Goal: Task Accomplishment & Management: Manage account settings

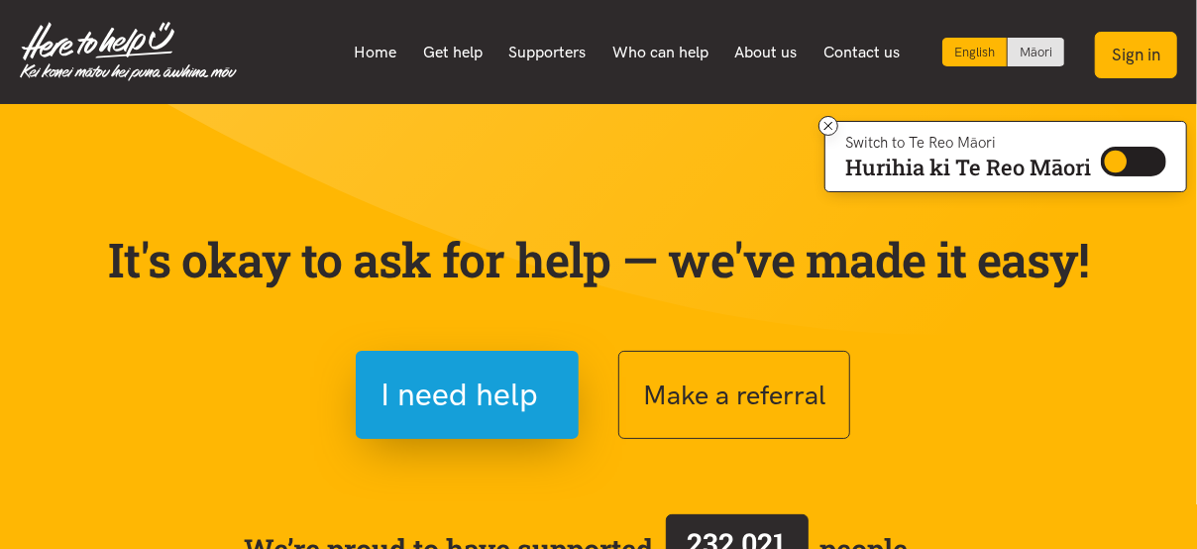
click at [1148, 49] on button "Sign in" at bounding box center [1136, 55] width 82 height 47
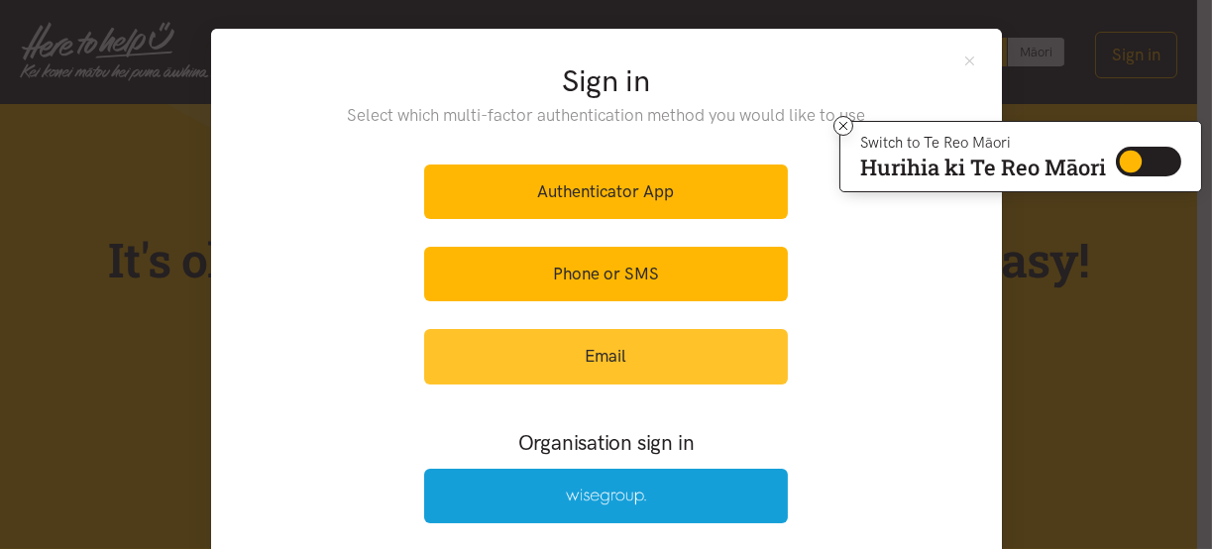
click at [631, 355] on link "Email" at bounding box center [606, 356] width 364 height 55
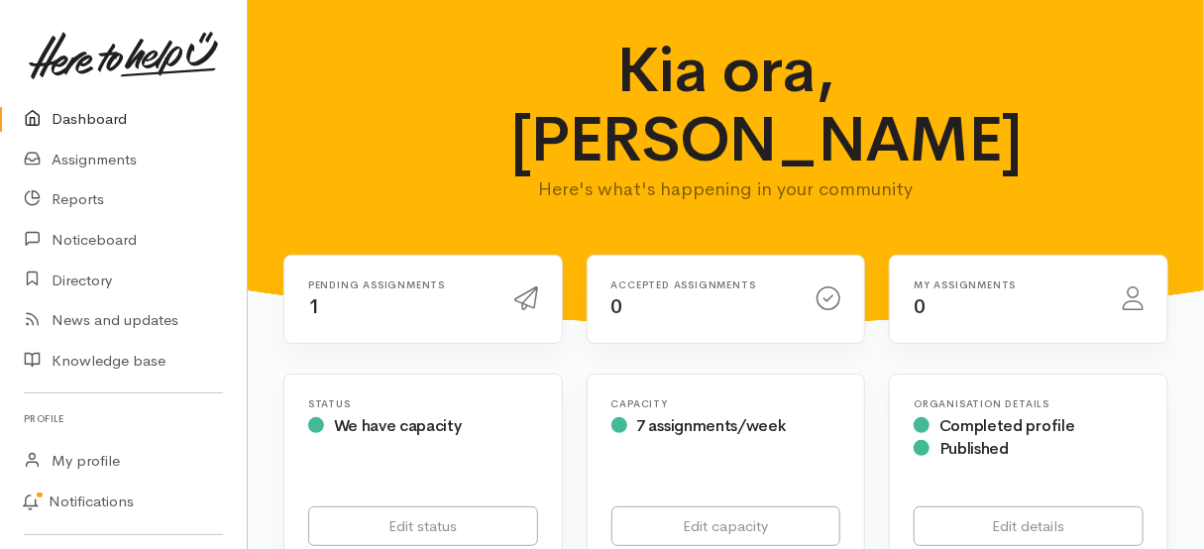
click at [412, 279] on h6 "Pending assignments" at bounding box center [399, 284] width 182 height 11
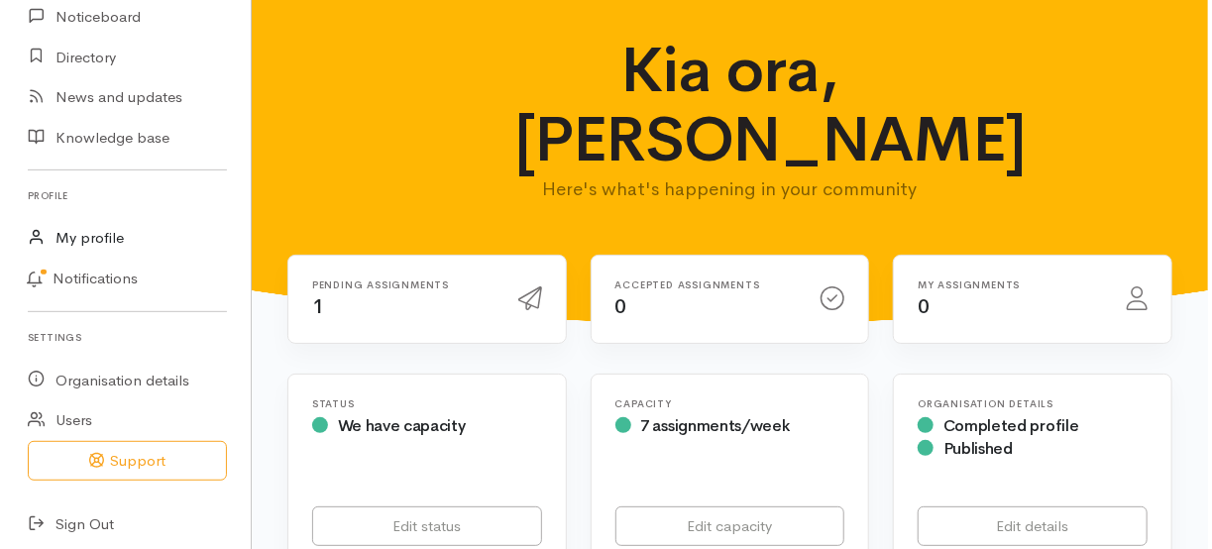
scroll to position [229, 0]
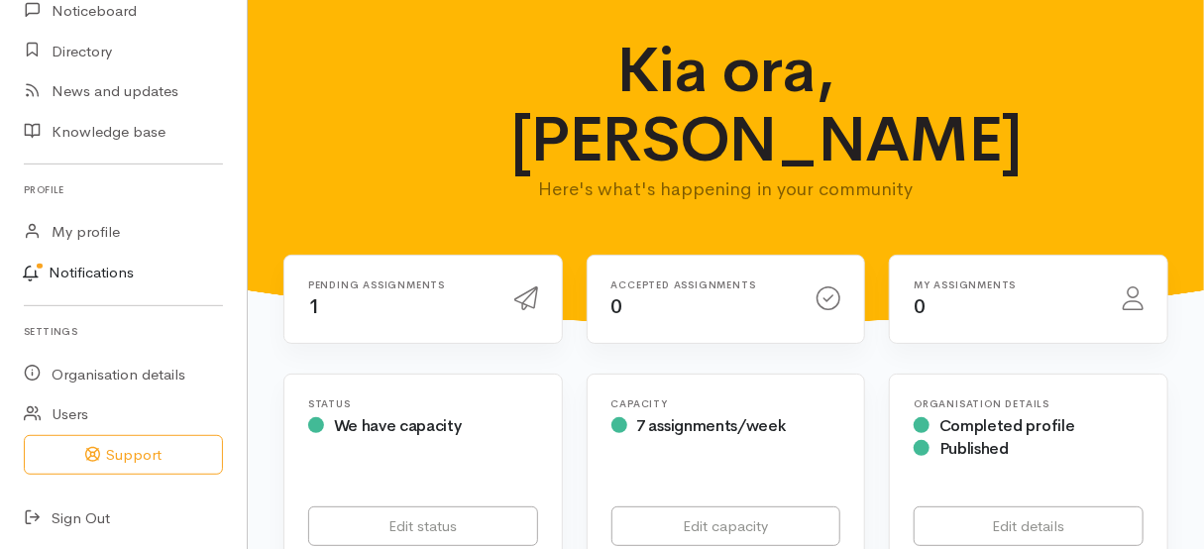
click at [85, 270] on link "Notifications" at bounding box center [120, 274] width 253 height 42
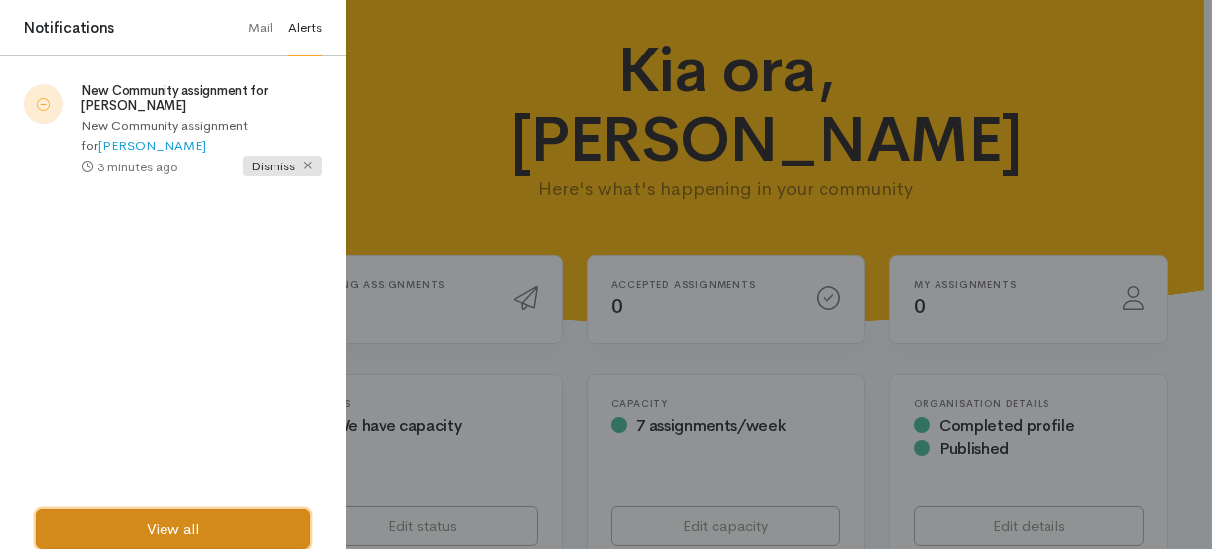
click at [184, 538] on link "View all" at bounding box center [173, 529] width 274 height 41
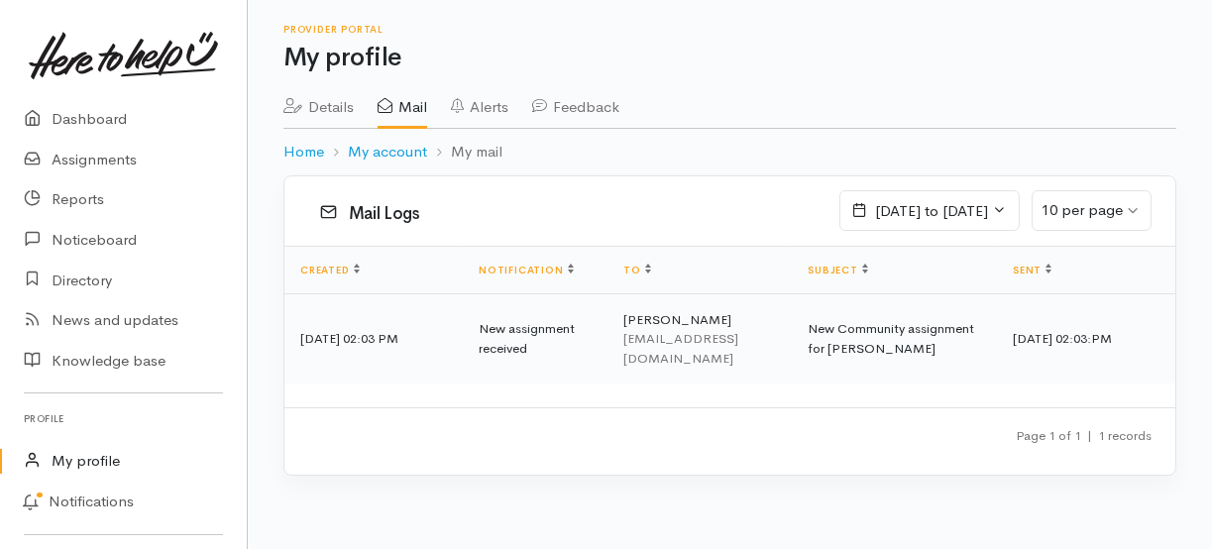
click at [417, 323] on td "[DATE] 02:03 PM" at bounding box center [373, 338] width 178 height 90
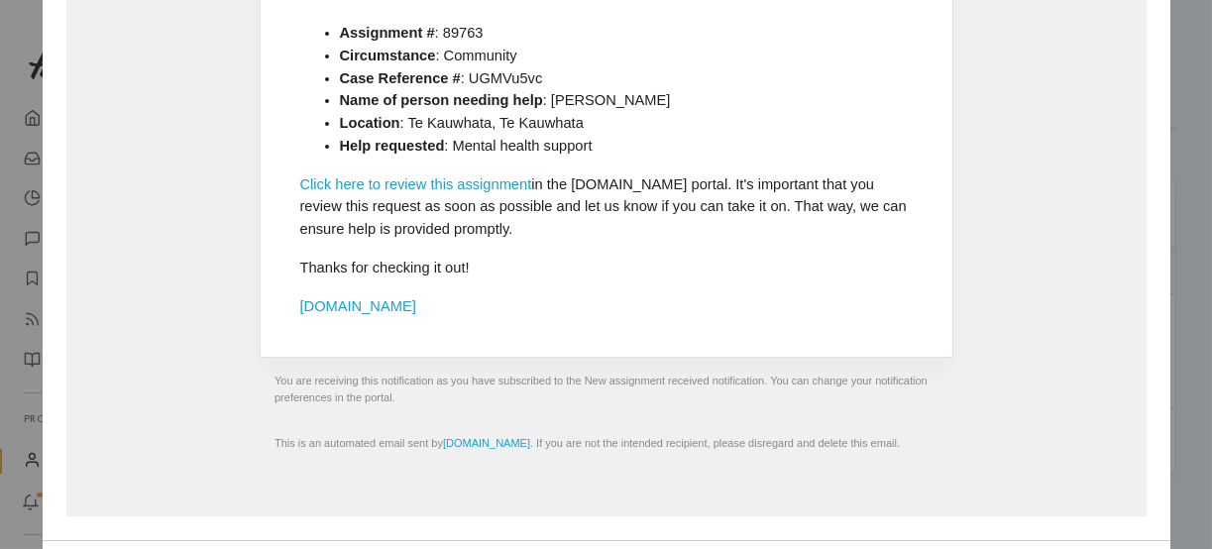
scroll to position [396, 0]
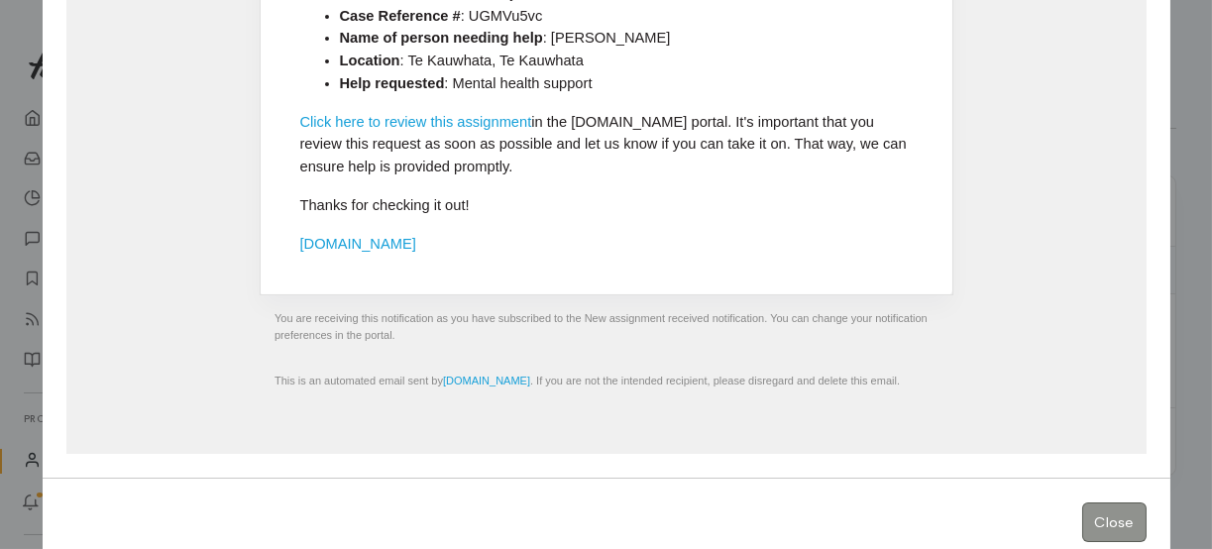
click at [482, 130] on link "Click here to review this assignment" at bounding box center [416, 122] width 232 height 16
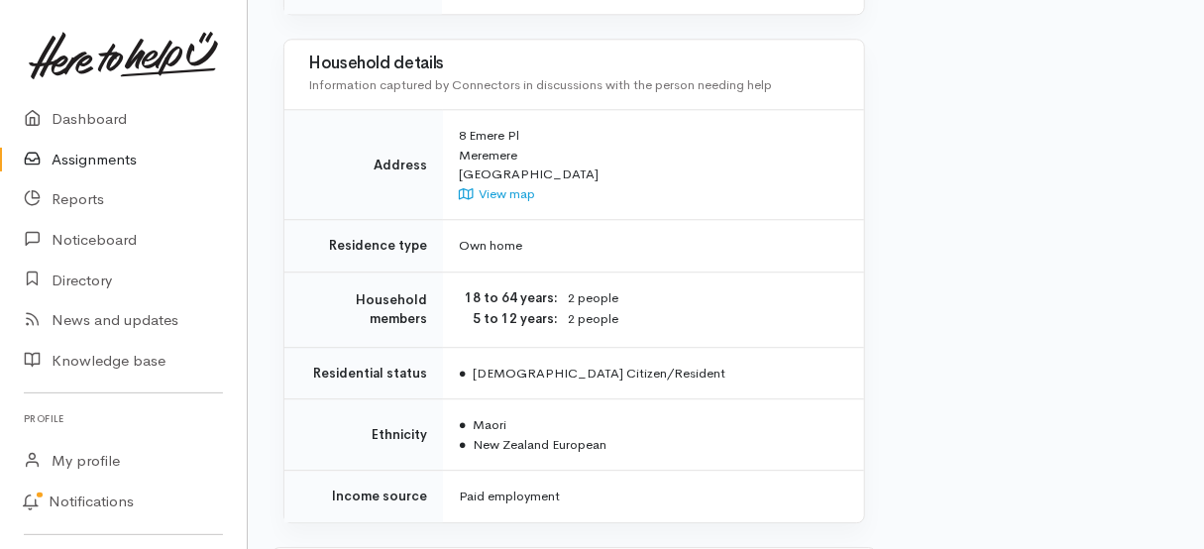
scroll to position [2143, 0]
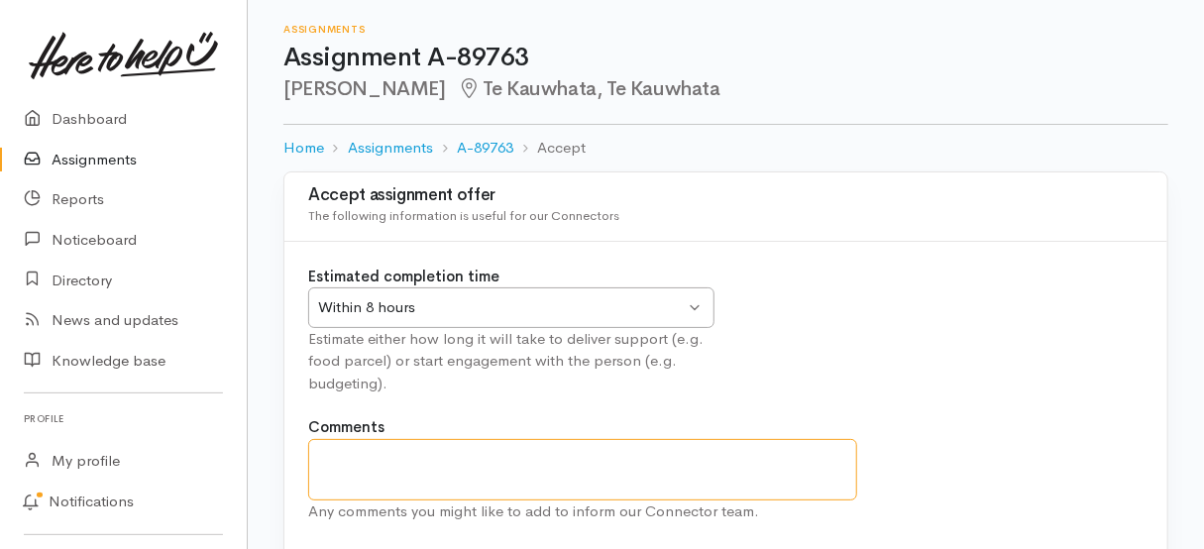
click at [551, 458] on textarea "Comments" at bounding box center [582, 469] width 549 height 61
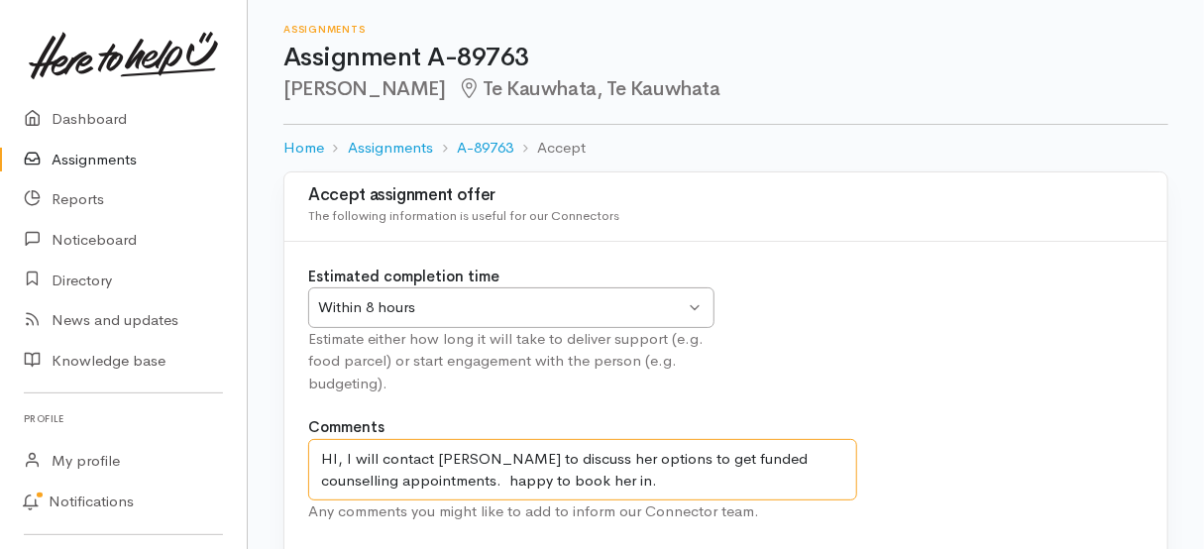
click at [433, 477] on textarea "HI, I will contact Deeza to discuss her options to get funded counselling appoi…" at bounding box center [582, 469] width 549 height 61
click at [560, 475] on textarea "HI, I will contact Deeza to discuss her options to get funded counselling appoi…" at bounding box center [582, 469] width 549 height 61
click at [563, 476] on textarea "HI, I will contact Deeza to discuss her options to get funded counselling appoi…" at bounding box center [582, 469] width 549 height 61
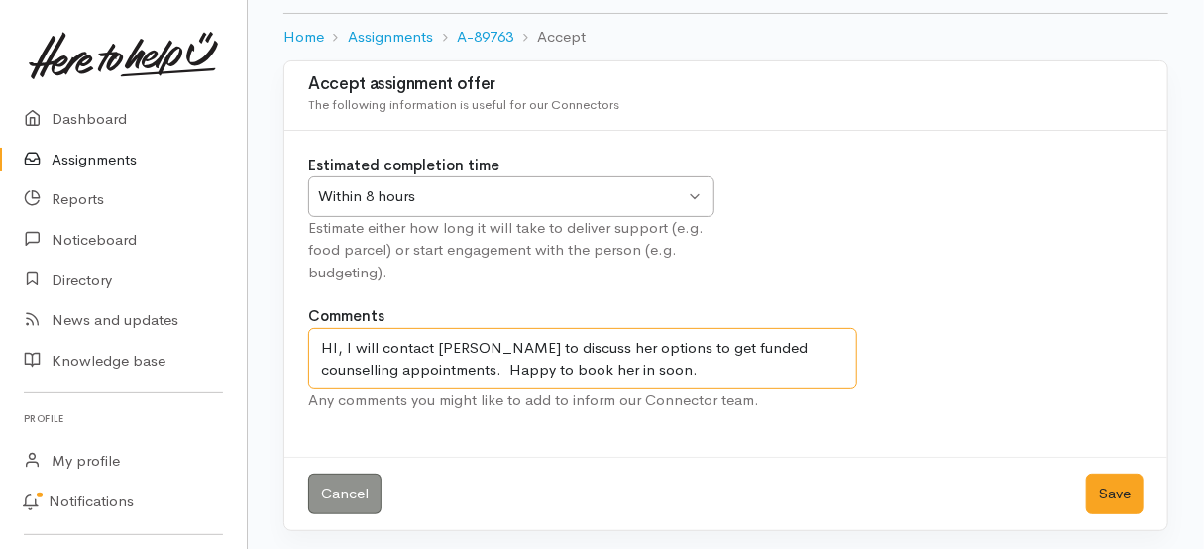
scroll to position [113, 0]
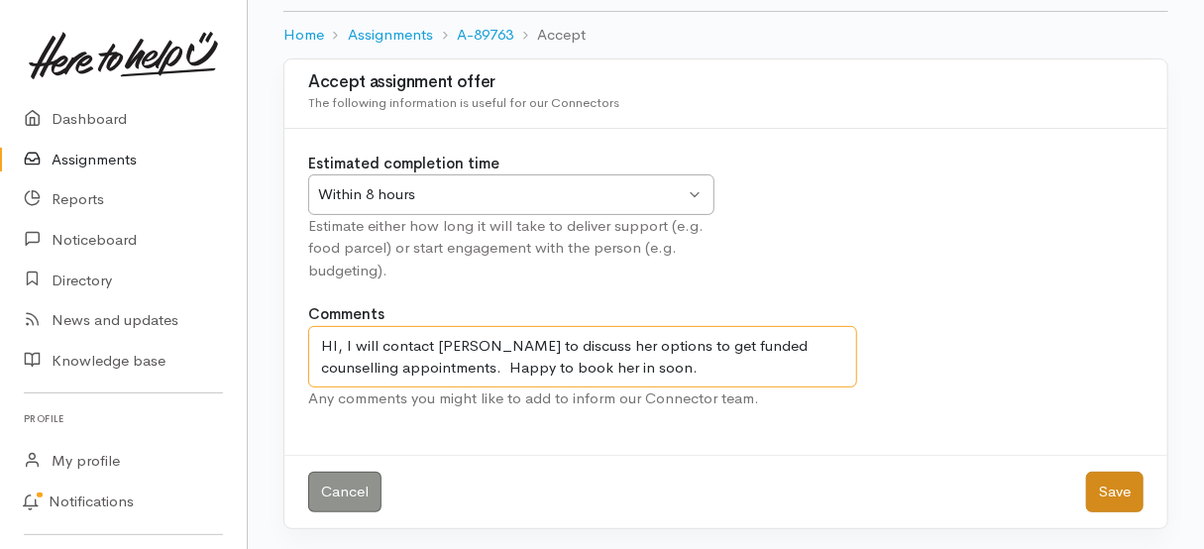
type textarea "HI, I will contact Deeza to discuss her options to get funded counselling appoi…"
click at [1117, 491] on button "Save" at bounding box center [1114, 492] width 57 height 41
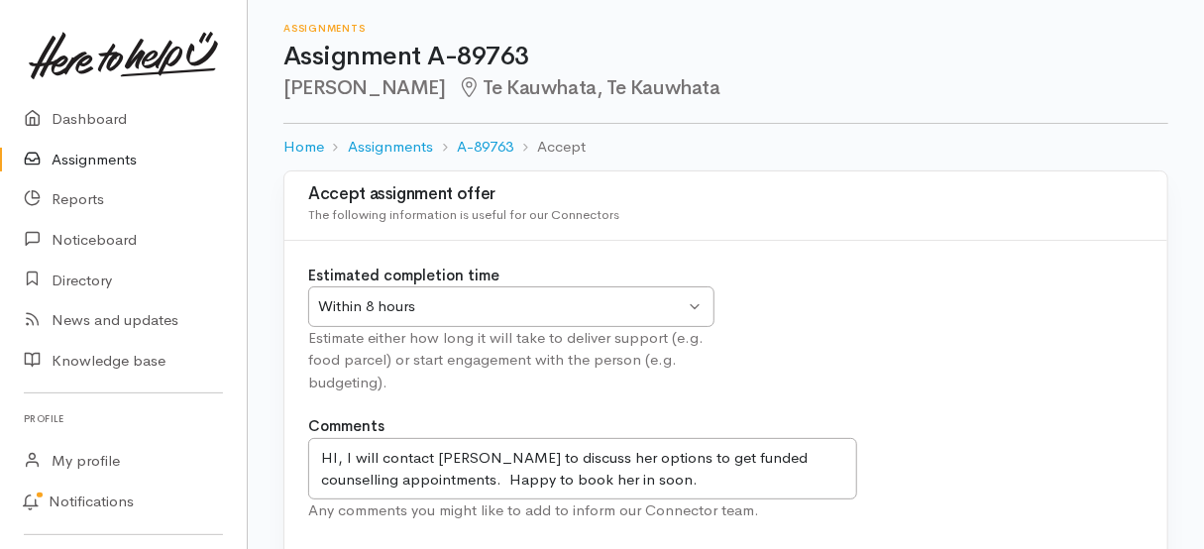
scroll to position [0, 0]
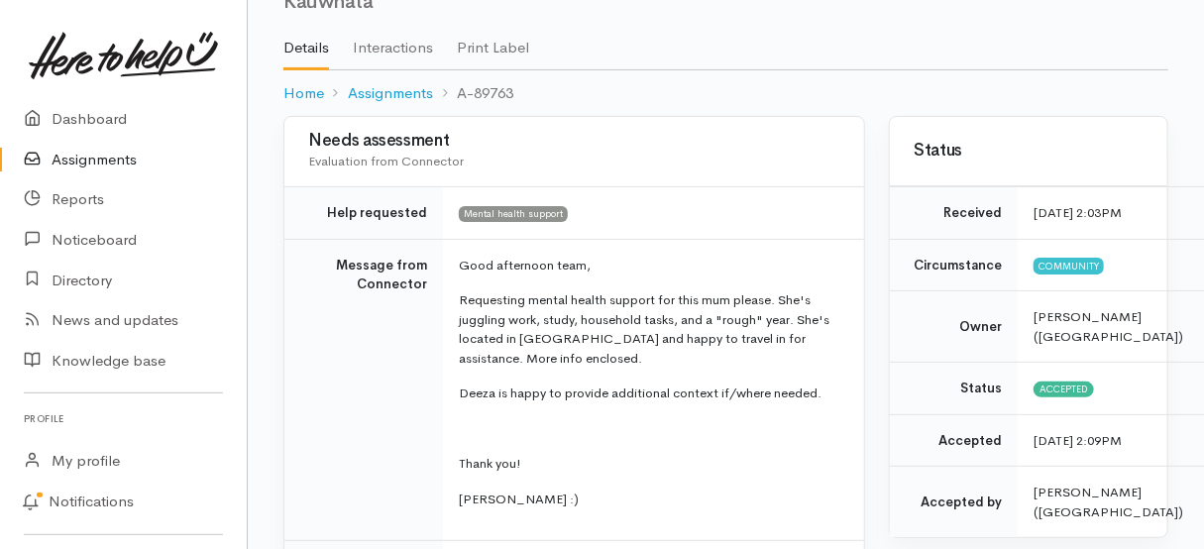
scroll to position [99, 0]
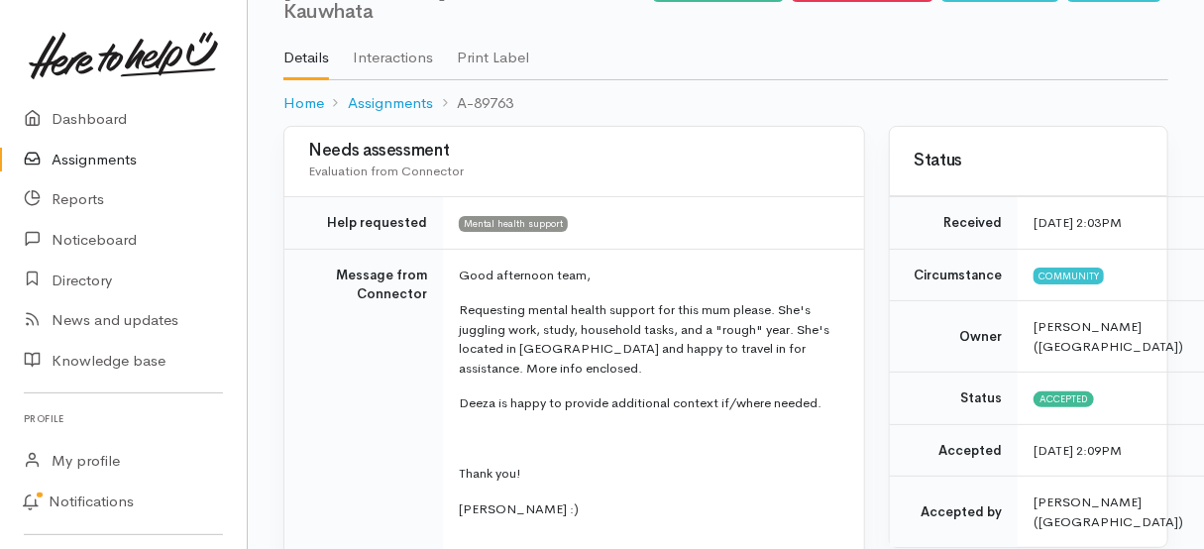
click at [386, 342] on td "Message from Connector" at bounding box center [363, 400] width 159 height 302
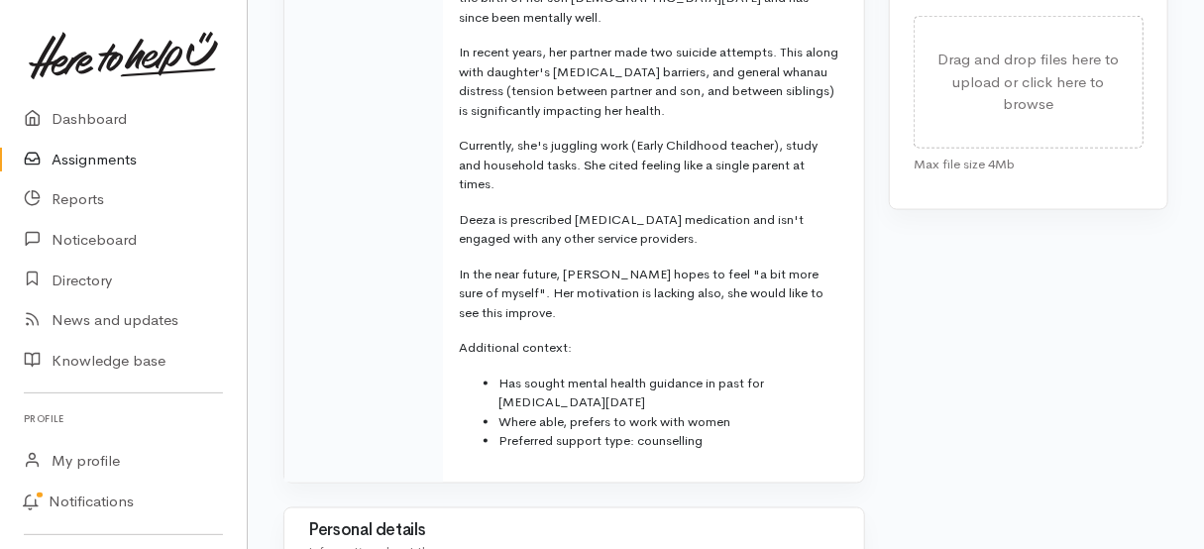
scroll to position [1090, 0]
